Goal: Information Seeking & Learning: Learn about a topic

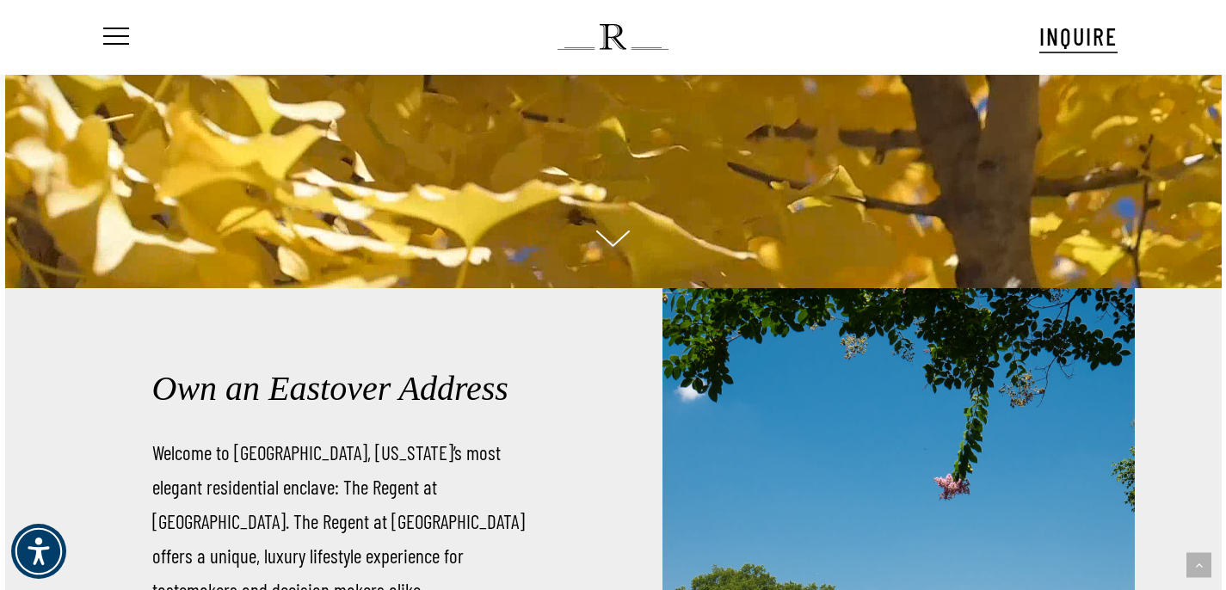
scroll to position [360, 0]
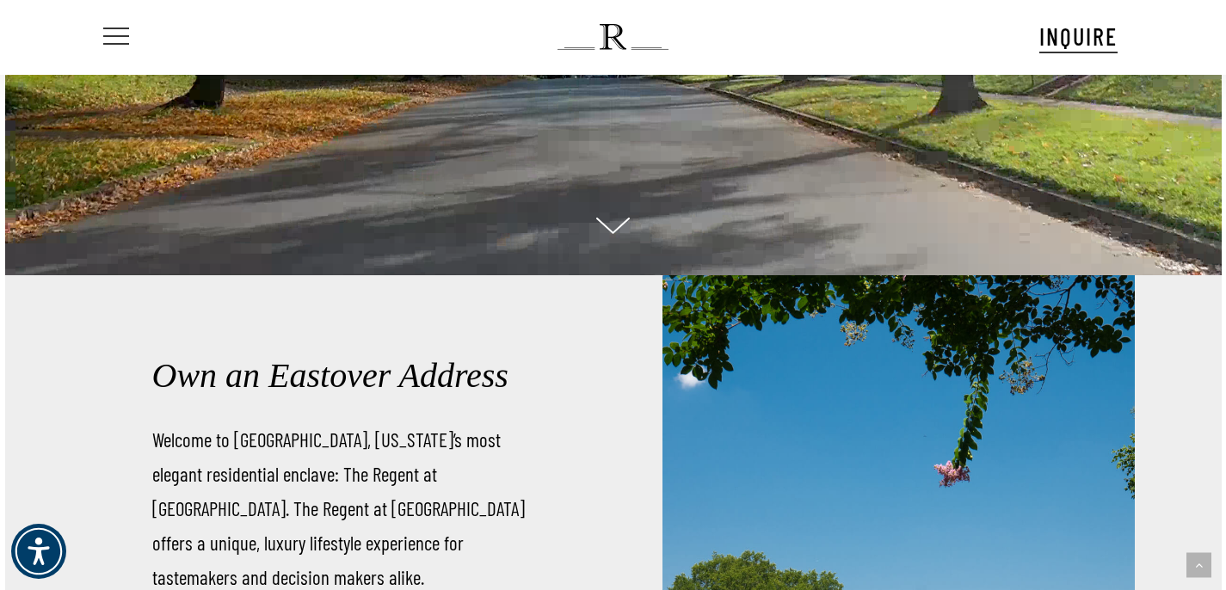
click at [115, 32] on span "Navigation Menu" at bounding box center [116, 37] width 19 height 24
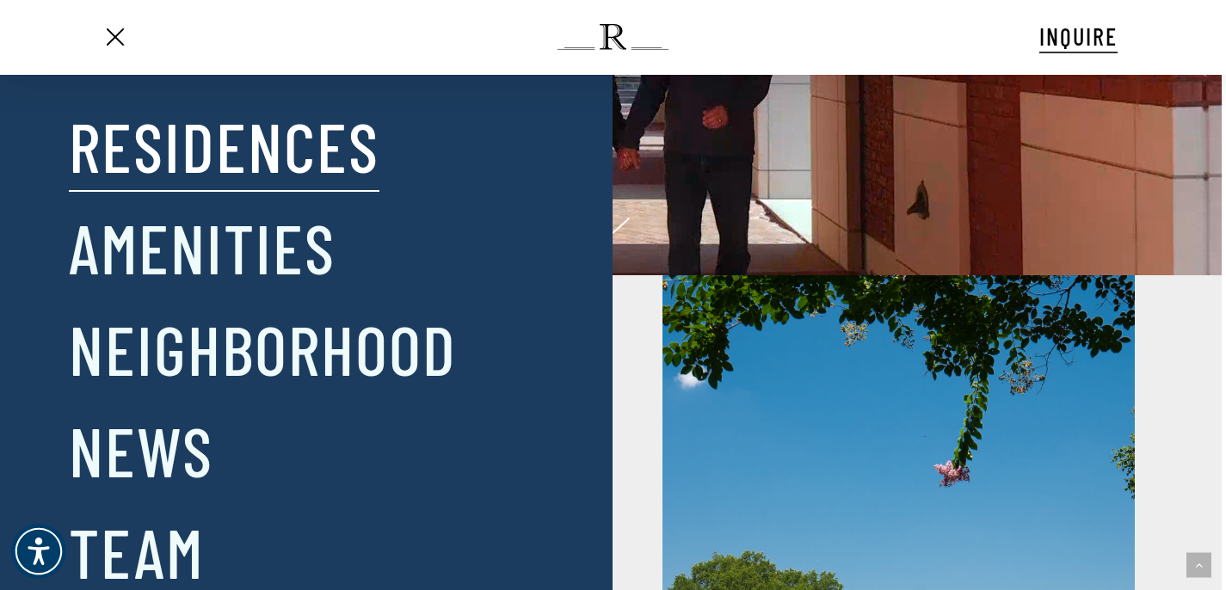
click at [200, 145] on link "Residences" at bounding box center [224, 145] width 311 height 89
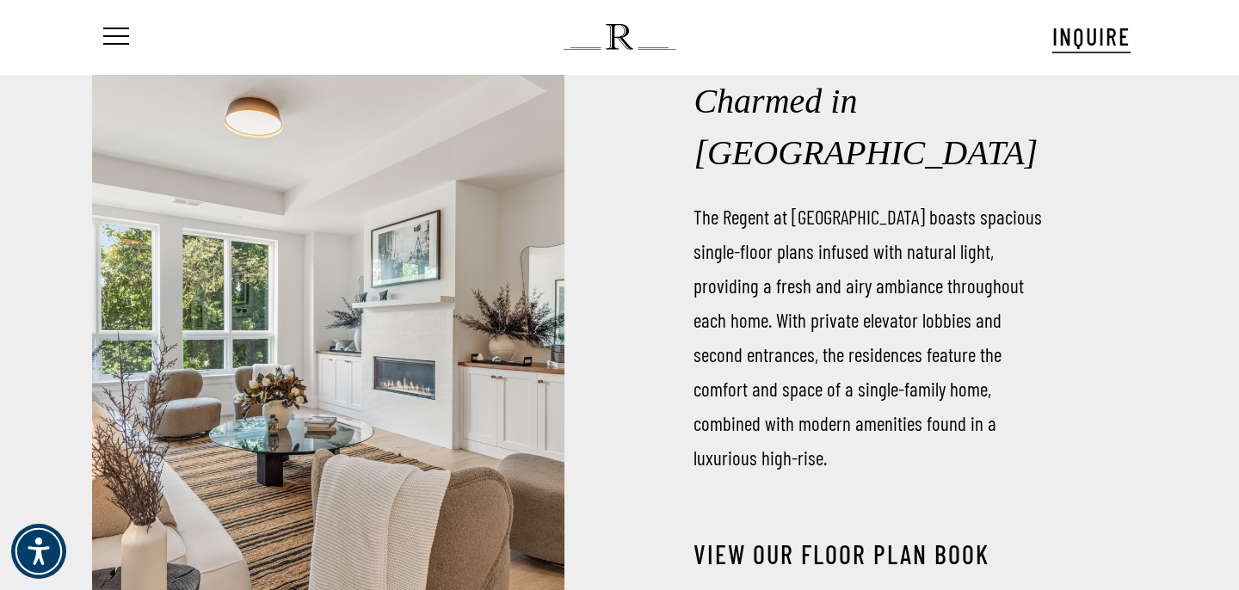
click at [716, 538] on link "View our Floor Plan Book" at bounding box center [841, 553] width 296 height 31
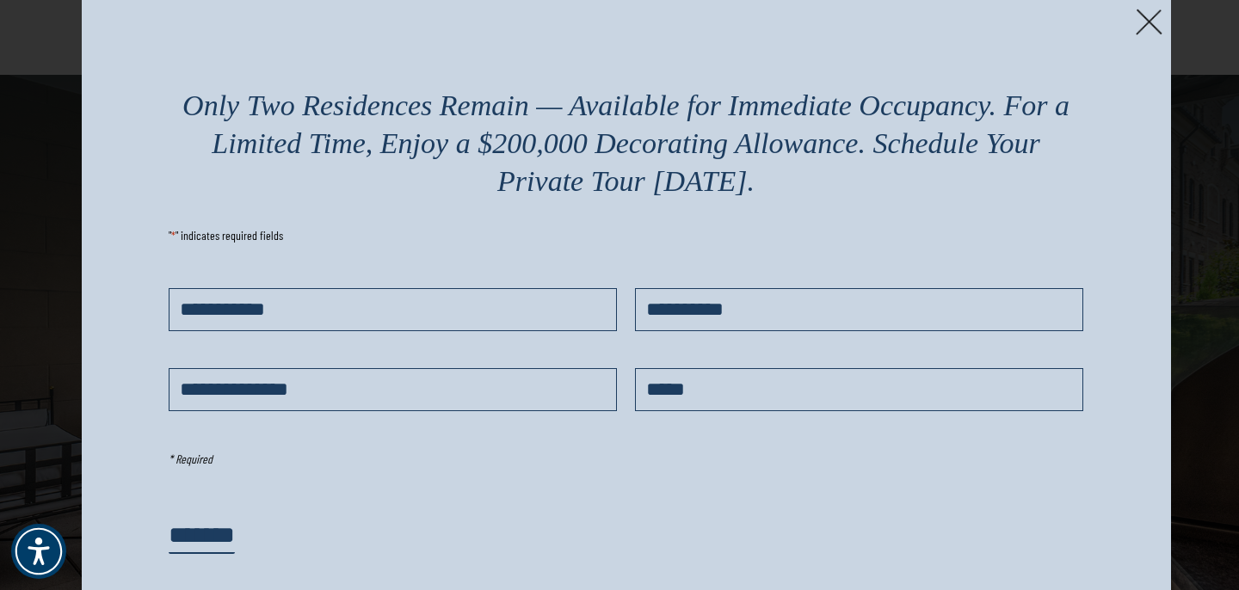
click at [1145, 18] on img at bounding box center [1148, 22] width 27 height 27
